Goal: Task Accomplishment & Management: Use online tool/utility

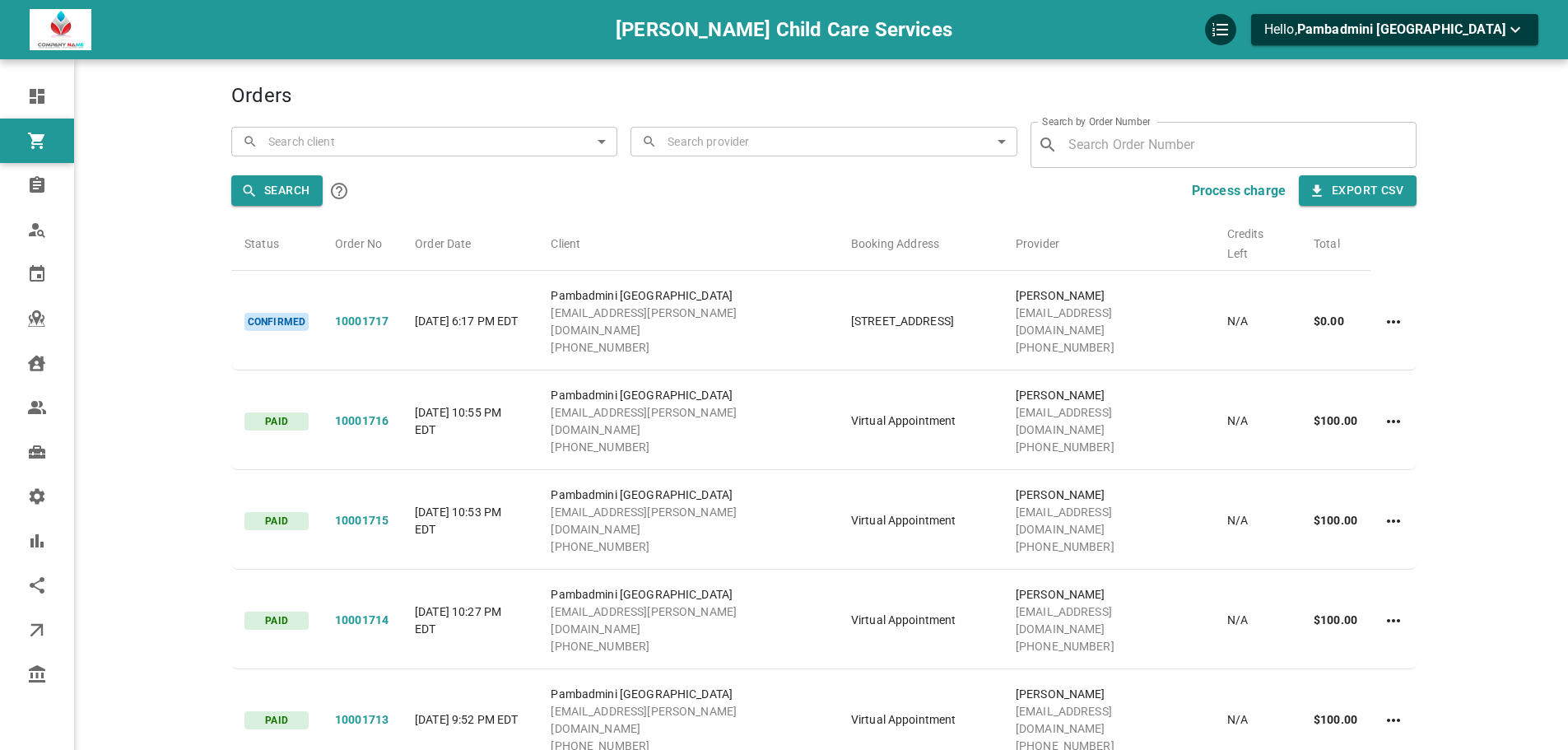
click at [725, 177] on div "Search" at bounding box center [527, 190] width 593 height 33
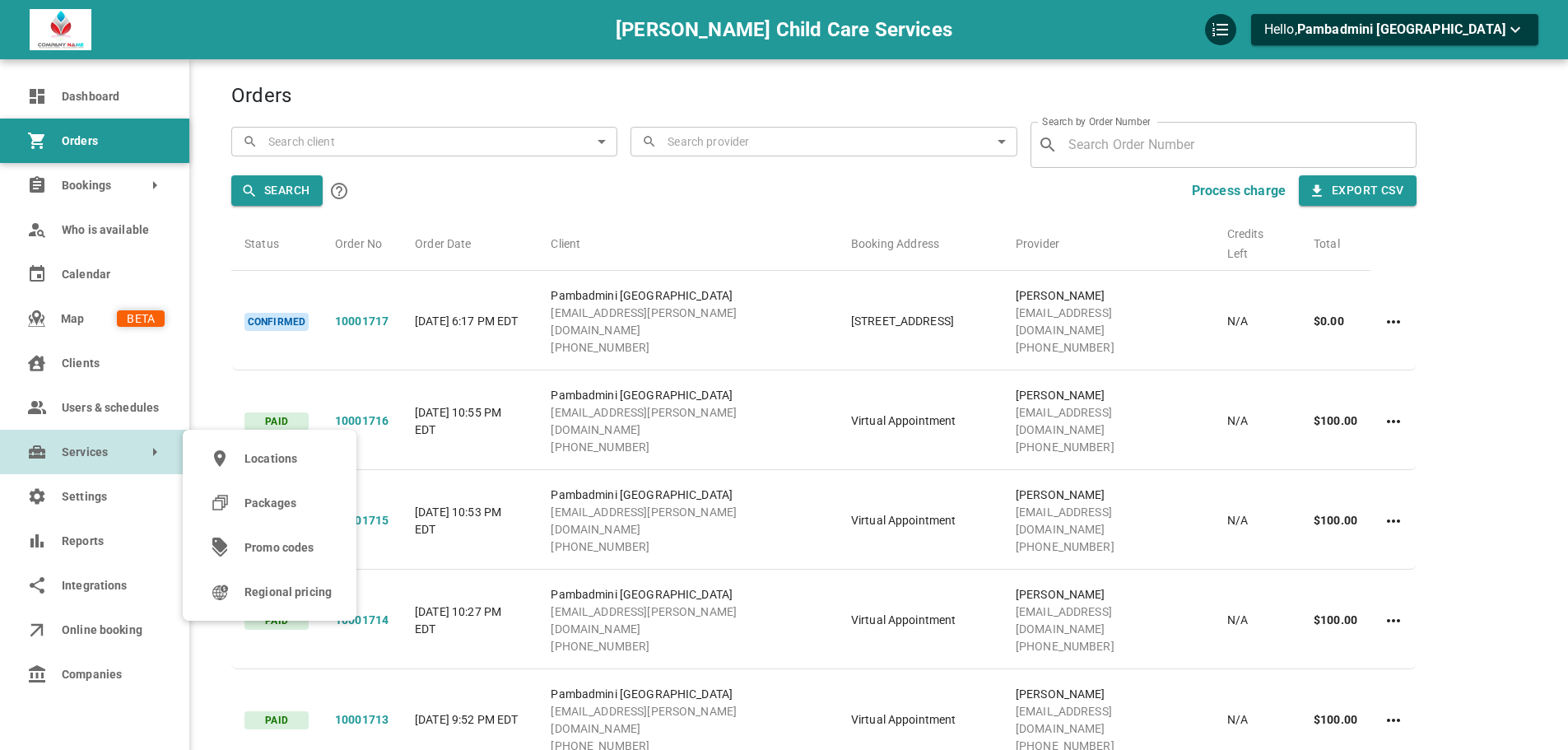
click at [93, 466] on link "Services" at bounding box center [95, 451] width 189 height 44
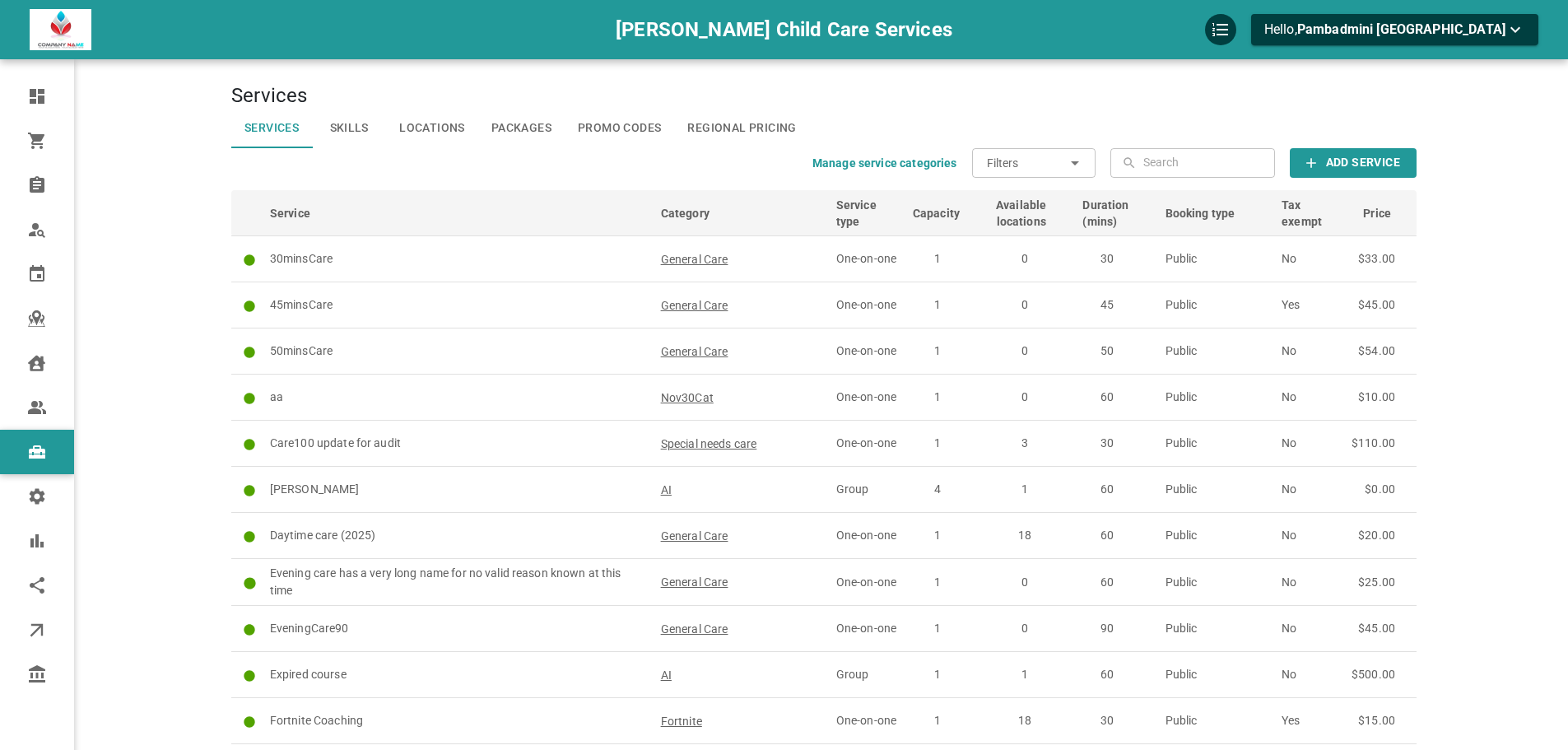
click at [1251, 165] on b "Add Service" at bounding box center [1362, 163] width 74 height 21
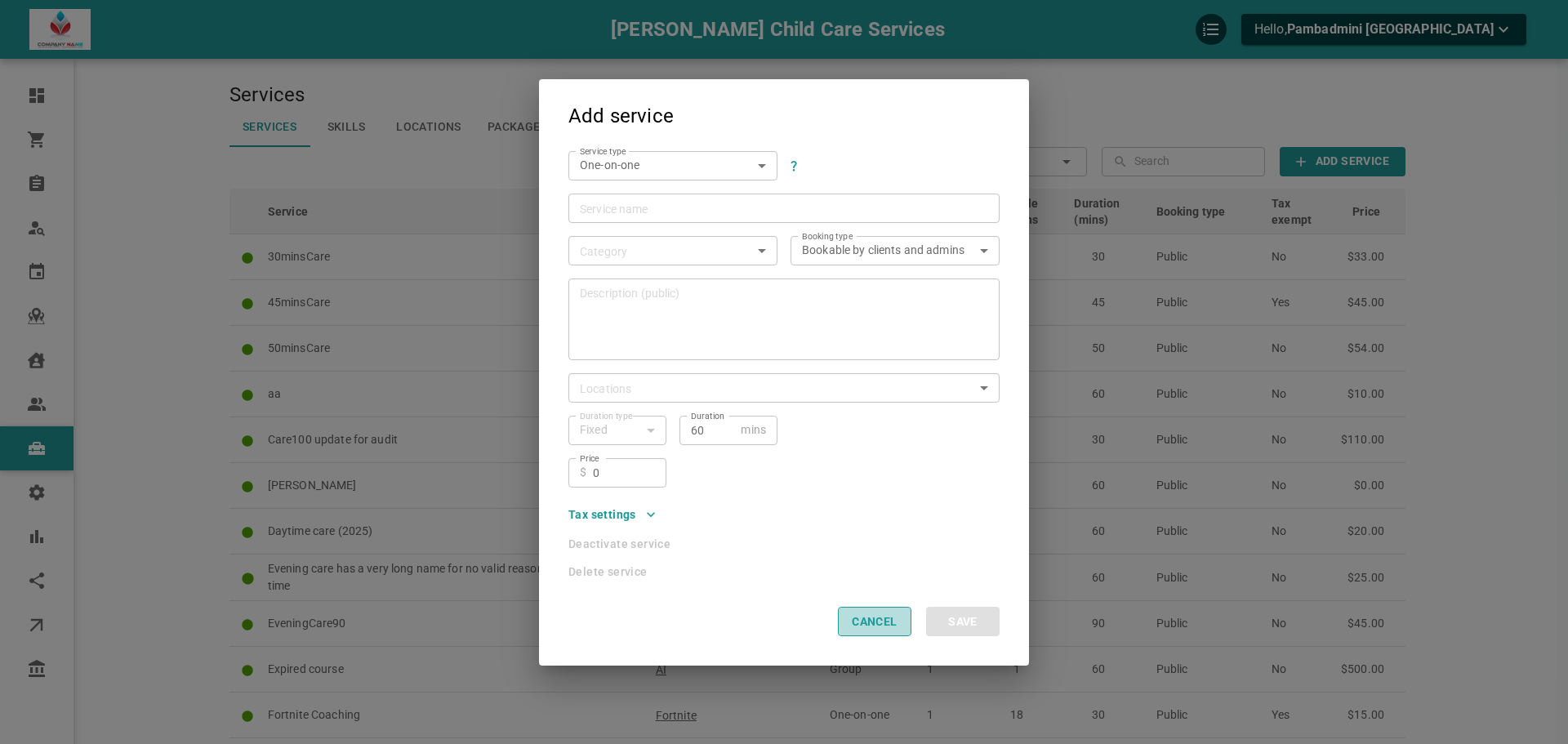
click at [895, 567] on button "Cancel" at bounding box center [874, 621] width 73 height 30
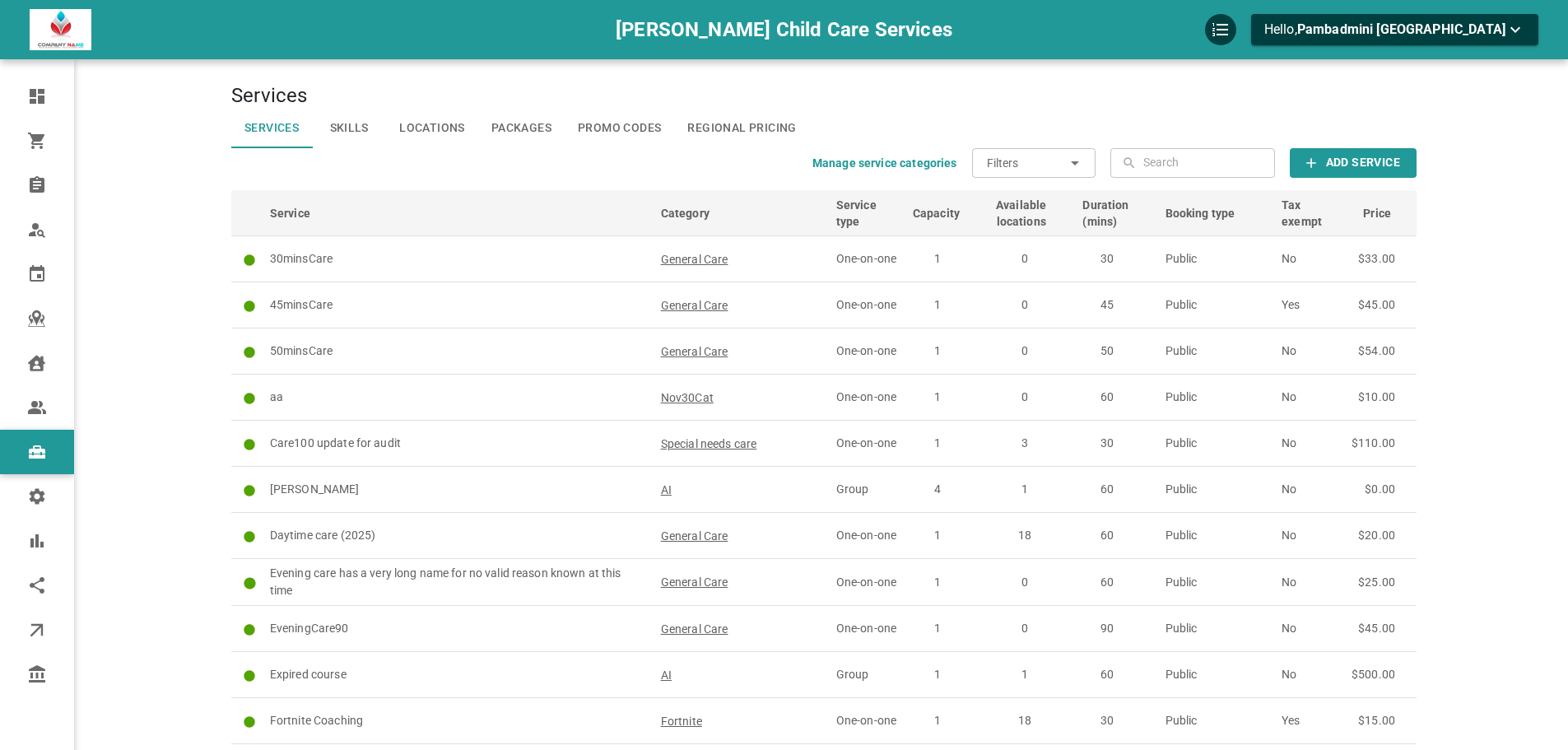
click at [1017, 159] on input "Filters" at bounding box center [1026, 163] width 79 height 30
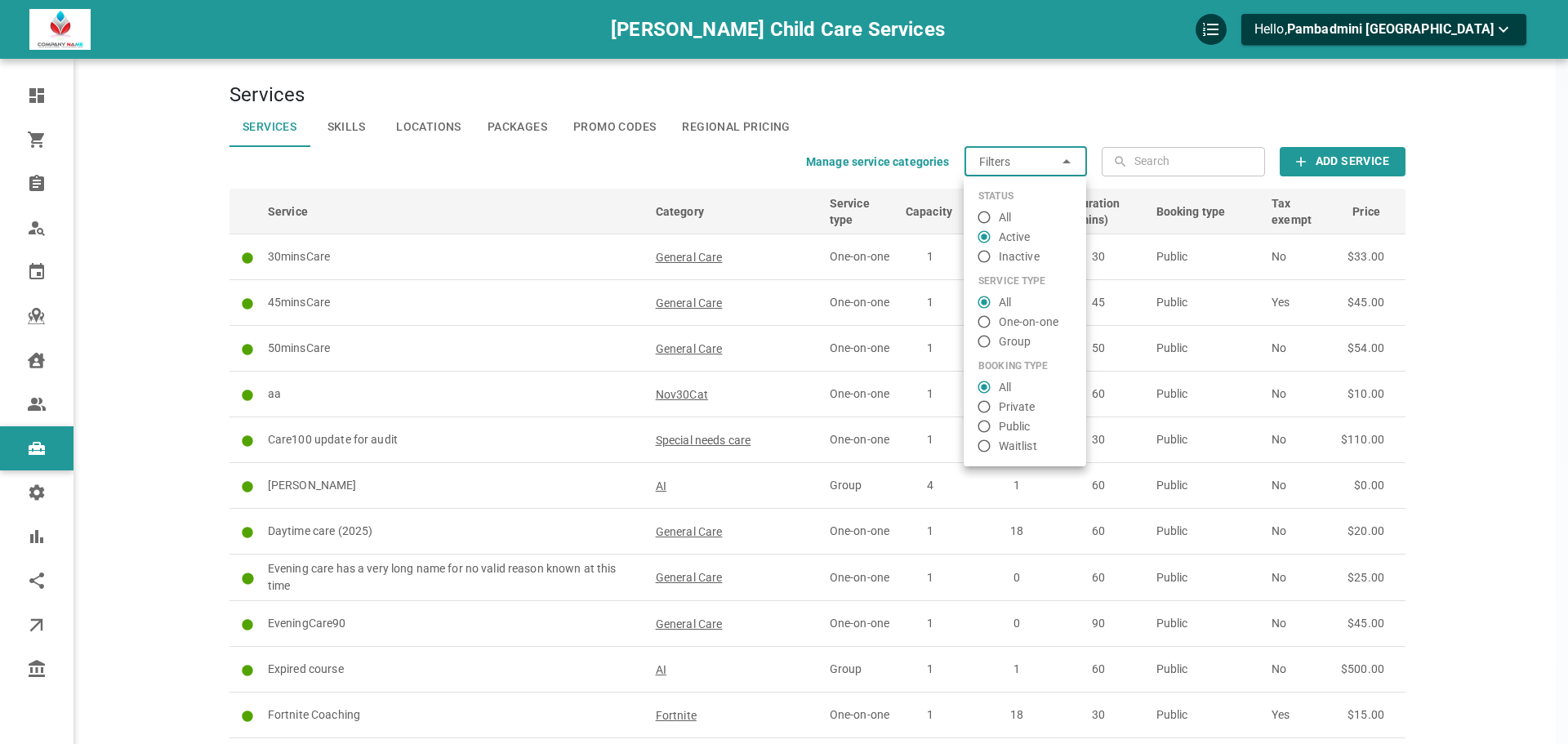
click at [1026, 116] on div at bounding box center [784, 372] width 1568 height 744
radio input "false"
